Goal: Navigation & Orientation: Find specific page/section

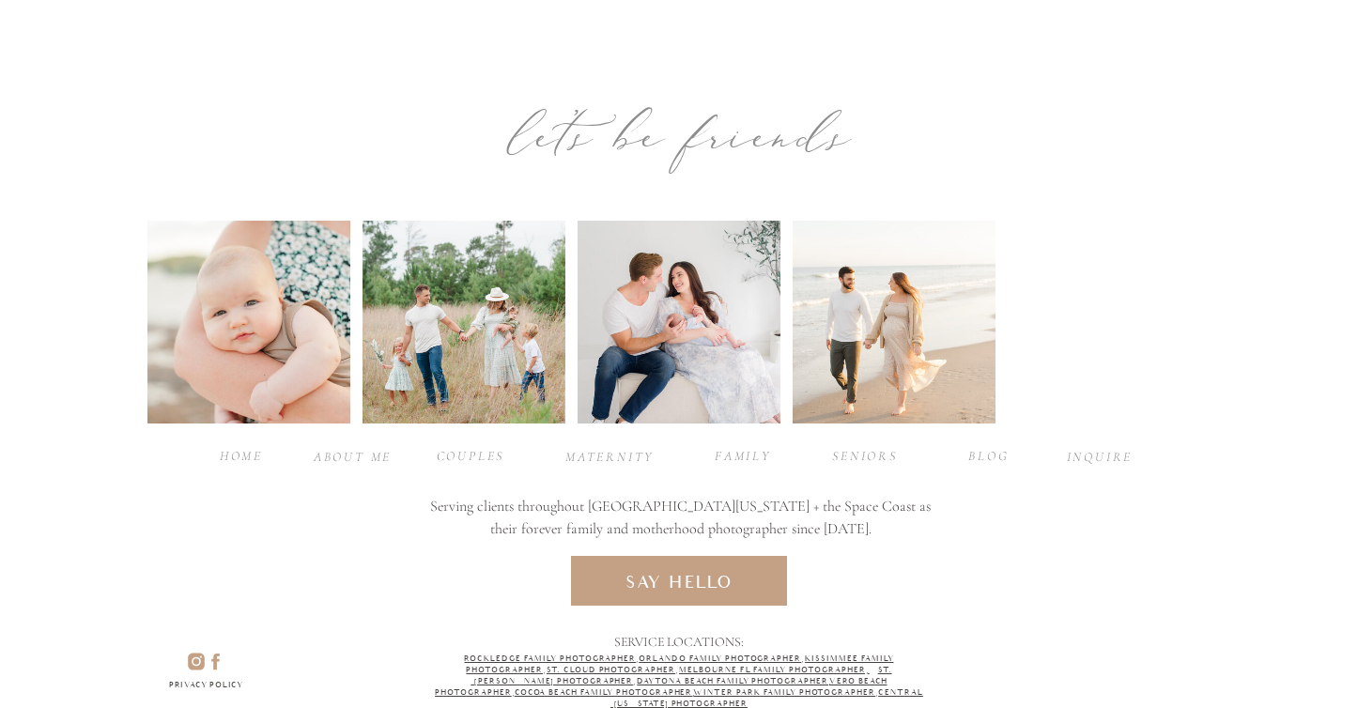
scroll to position [6184, 0]
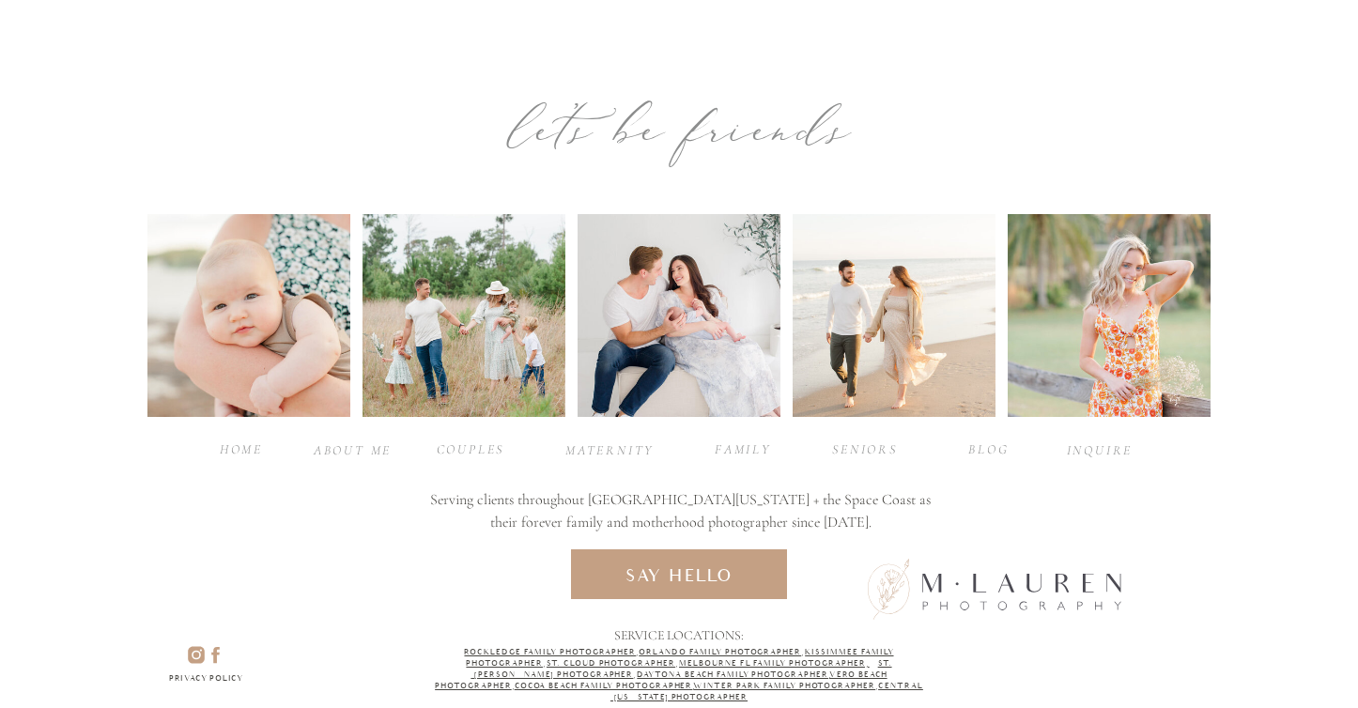
click at [982, 447] on div "BLOG" at bounding box center [988, 448] width 75 height 18
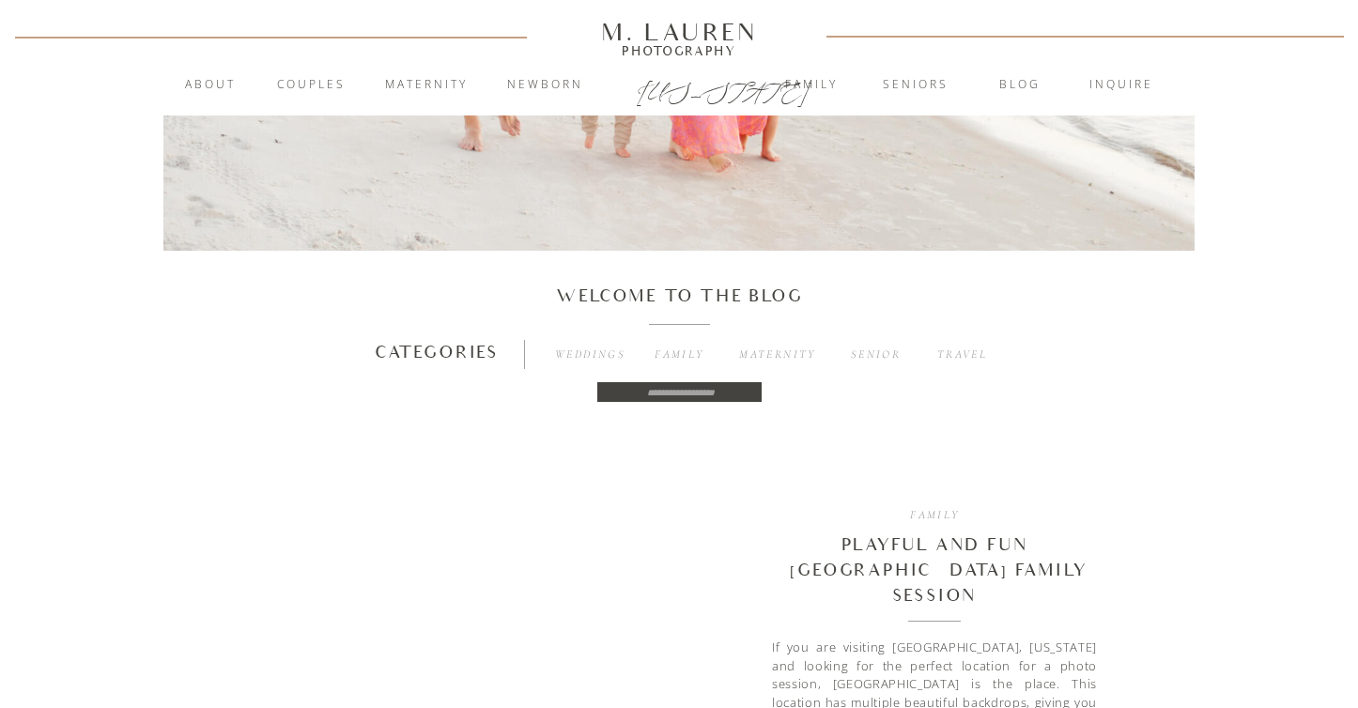
scroll to position [800, 0]
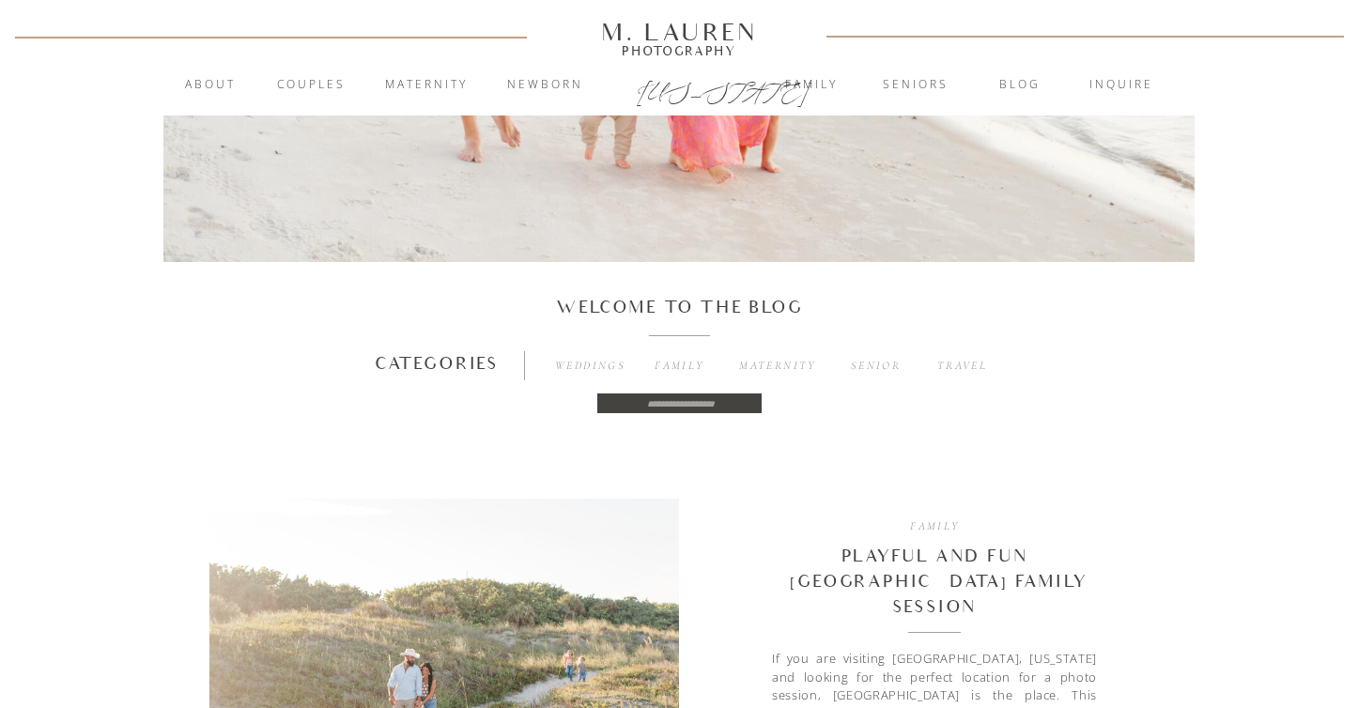
click at [880, 361] on h3 "senior" at bounding box center [875, 366] width 63 height 18
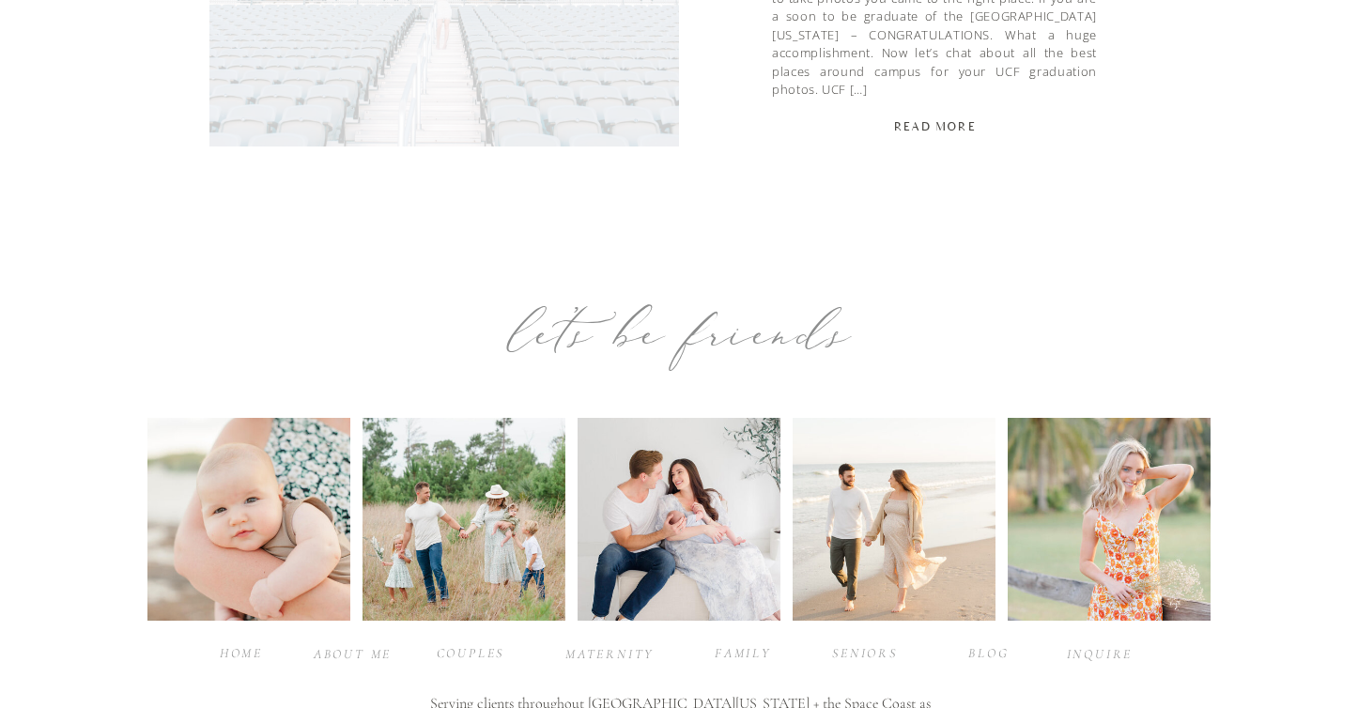
scroll to position [1367, 0]
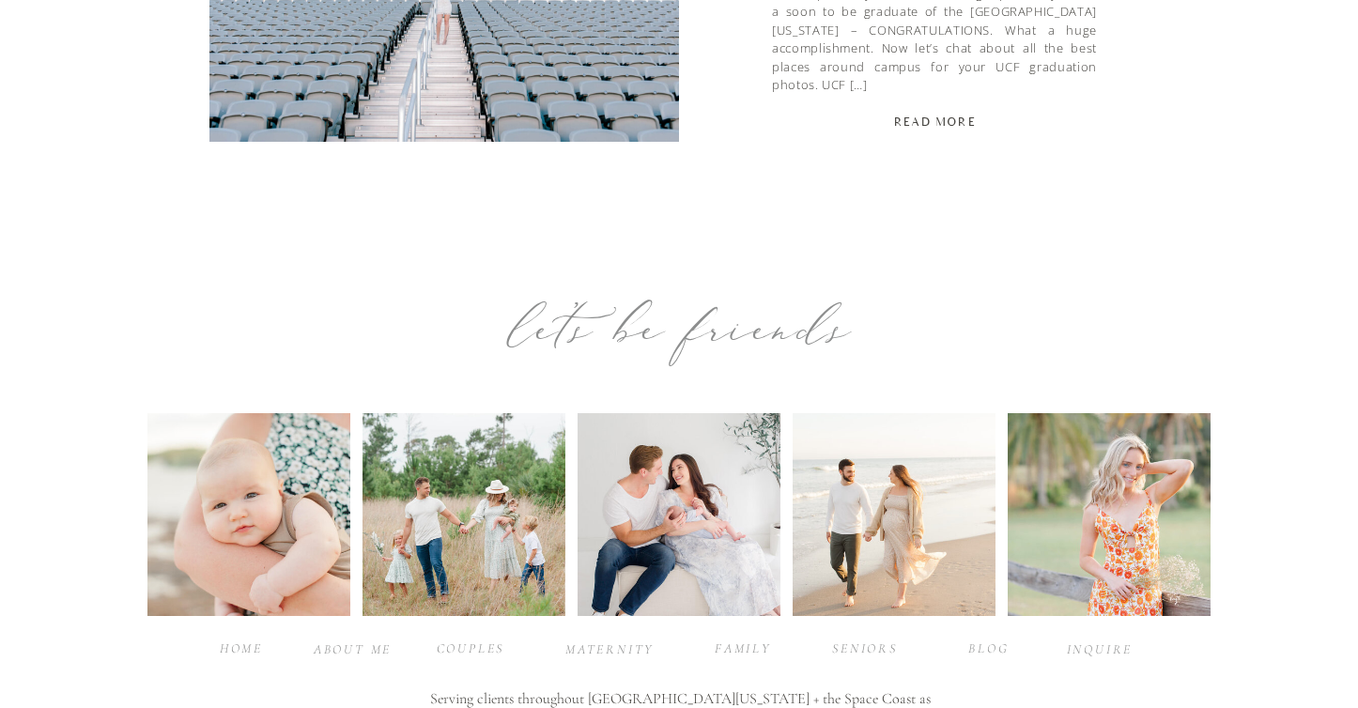
click at [1095, 482] on div at bounding box center [1108, 514] width 203 height 203
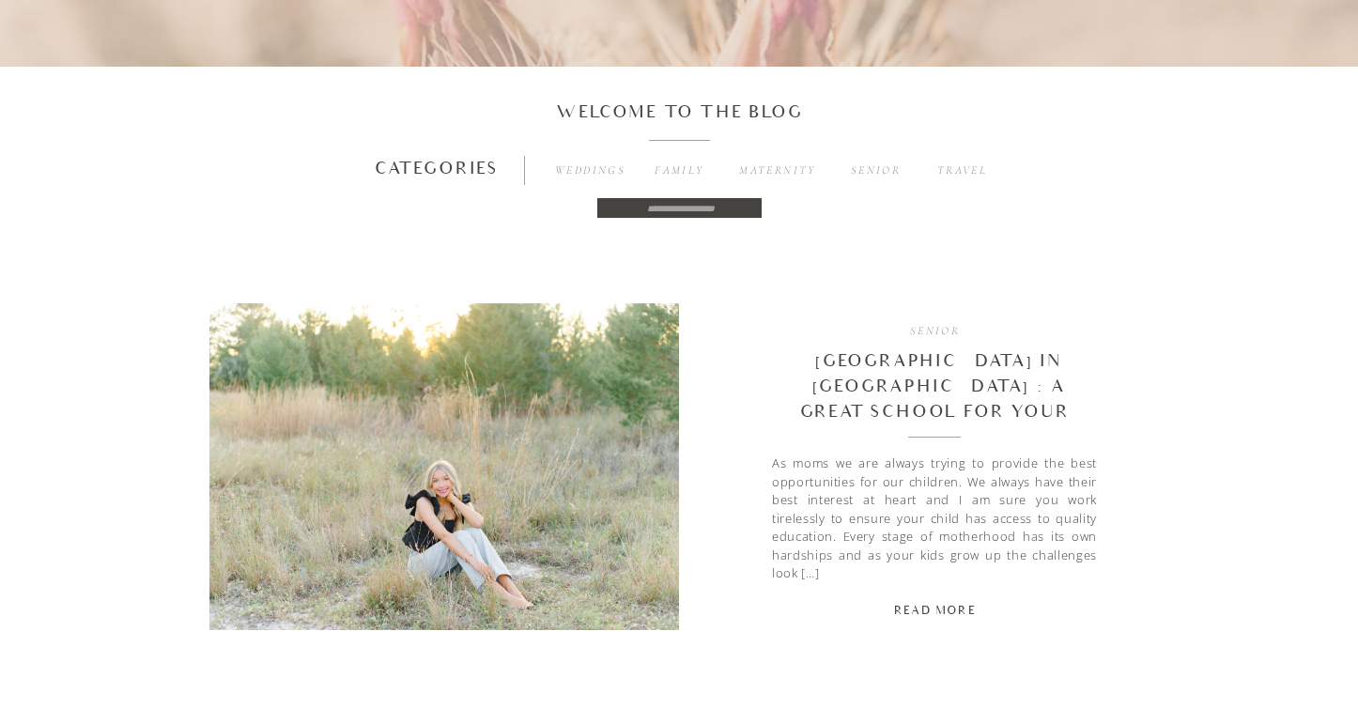
scroll to position [423, 0]
click at [666, 170] on h3 "Family" at bounding box center [680, 171] width 54 height 18
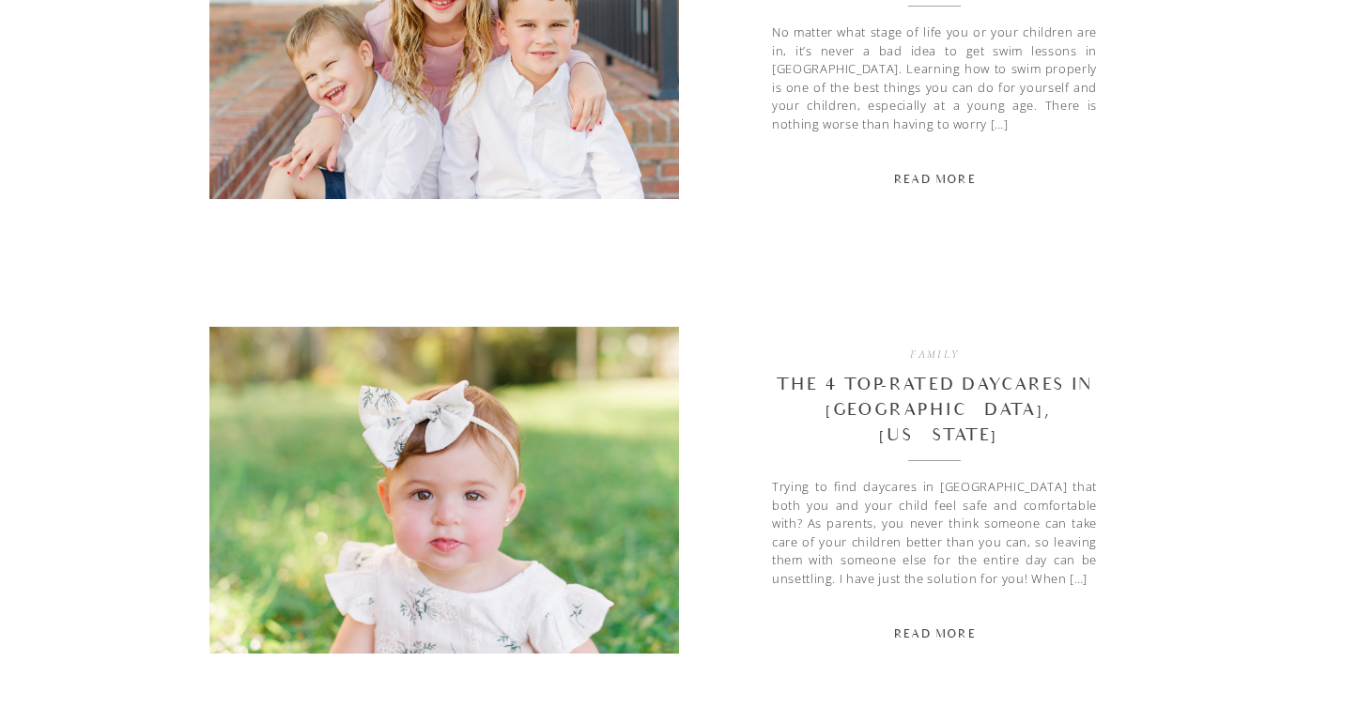
scroll to position [4418, 0]
